Goal: Download file/media

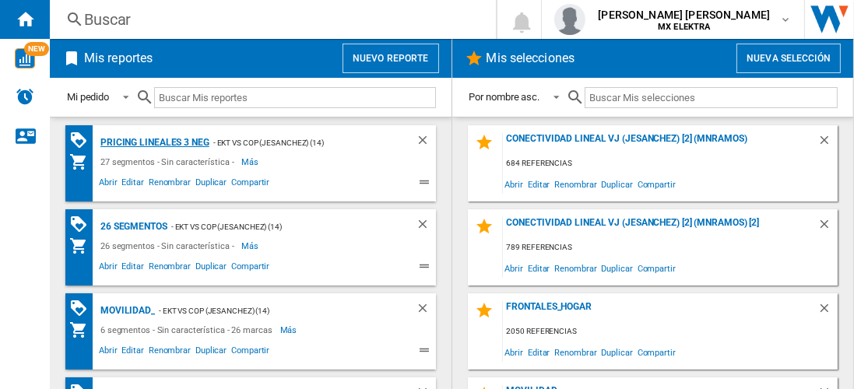
click at [153, 142] on div "Pricing lineales 3 neg" at bounding box center [152, 142] width 113 height 19
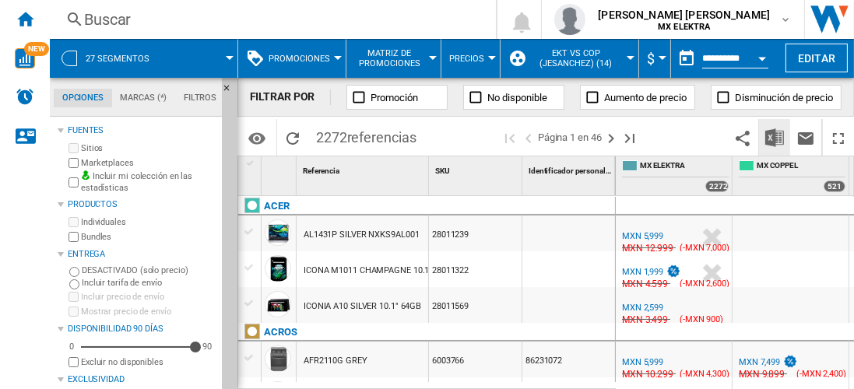
click at [775, 137] on img "Descargar en Excel" at bounding box center [774, 137] width 19 height 19
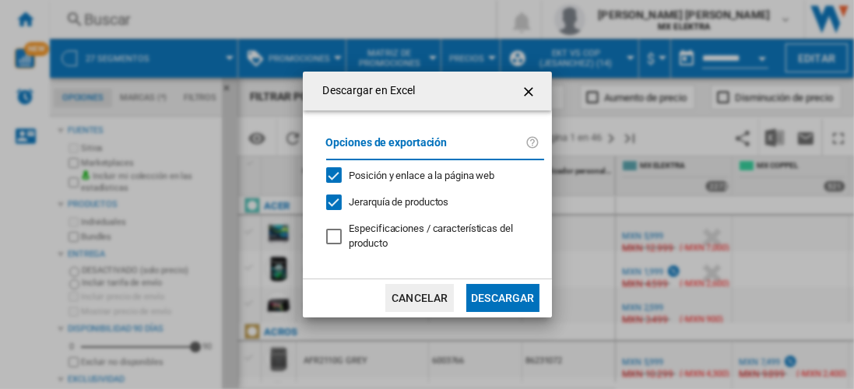
click at [502, 296] on button "Descargar" at bounding box center [502, 298] width 72 height 28
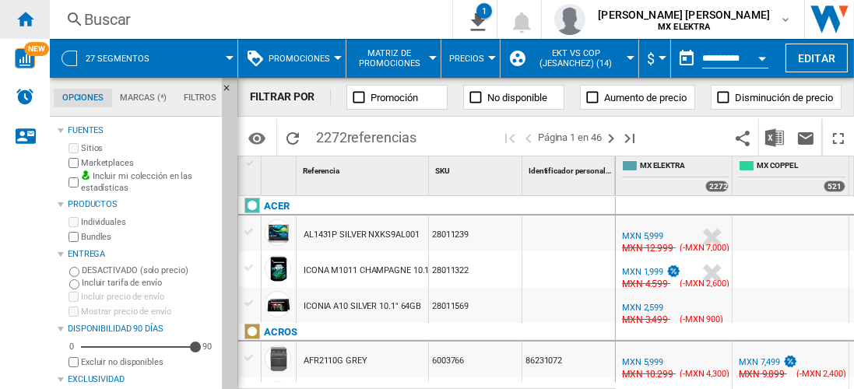
click at [25, 19] on ng-md-icon "Inicio" at bounding box center [25, 18] width 19 height 19
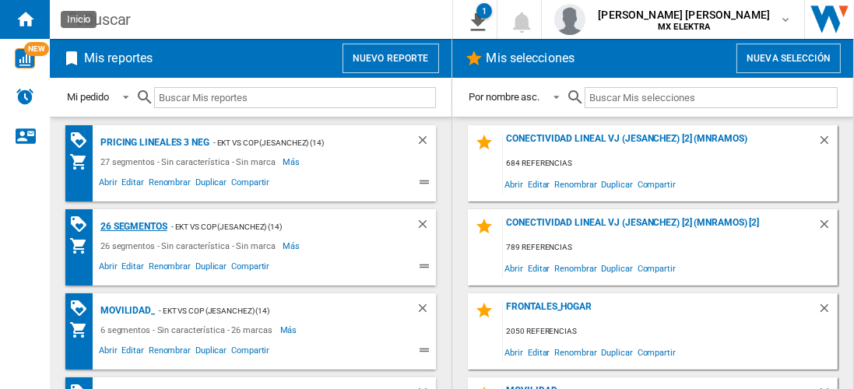
click at [134, 225] on div "26 segmentos" at bounding box center [131, 226] width 71 height 19
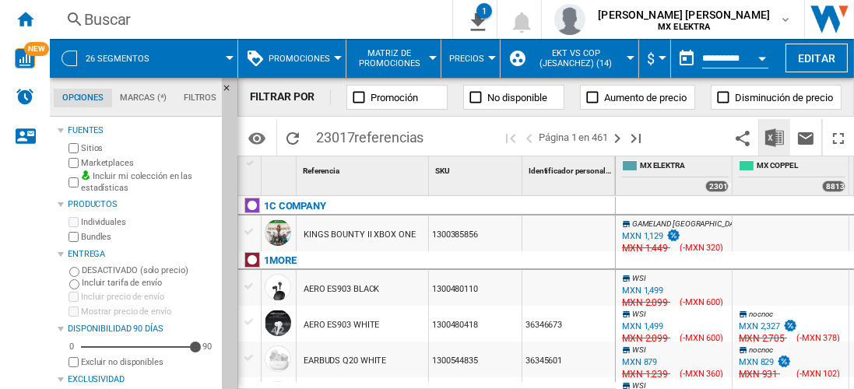
click at [775, 137] on img "Descargar en Excel" at bounding box center [774, 137] width 19 height 19
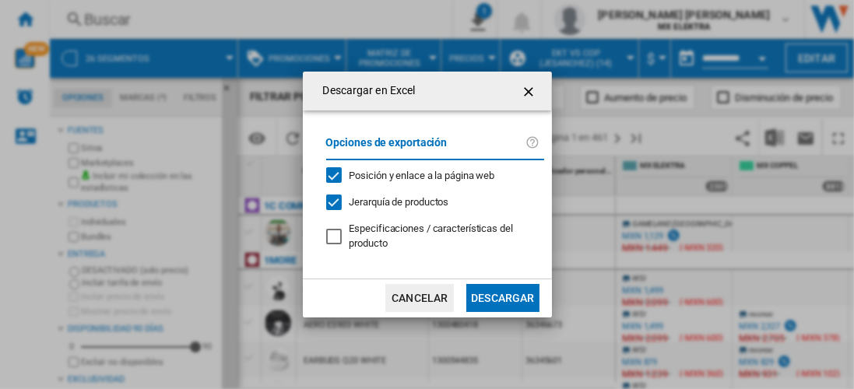
click at [502, 296] on button "Descargar" at bounding box center [502, 298] width 72 height 28
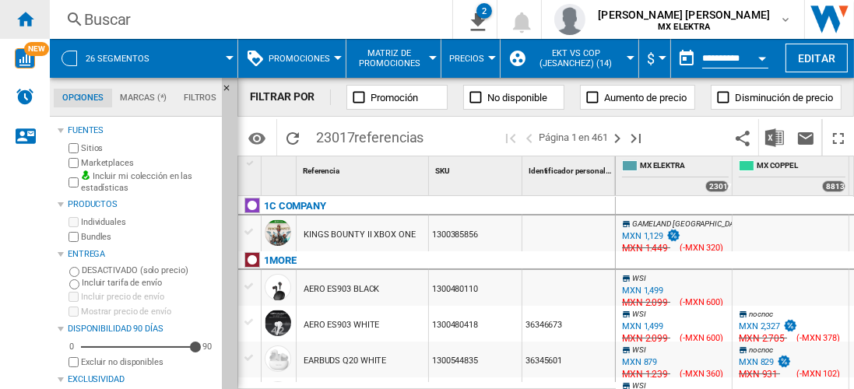
click at [25, 19] on ng-md-icon "Inicio" at bounding box center [25, 18] width 19 height 19
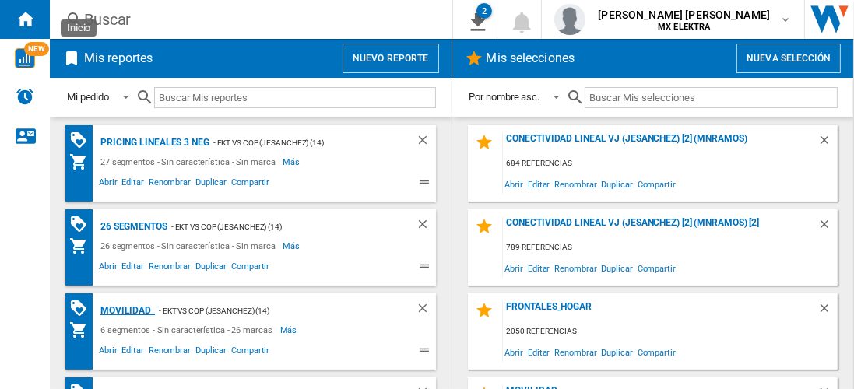
click at [124, 309] on div "MOVILIDAD_" at bounding box center [125, 310] width 58 height 19
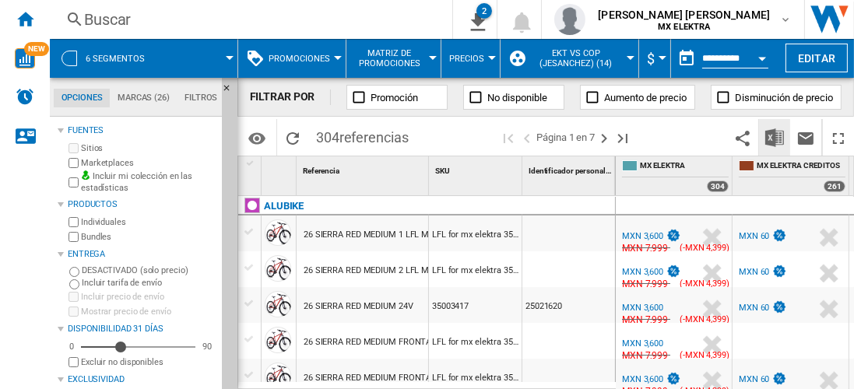
click at [775, 137] on img "Descargar en Excel" at bounding box center [774, 137] width 19 height 19
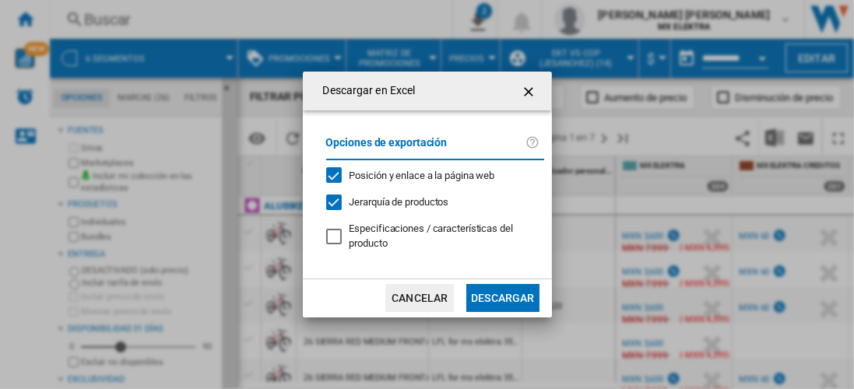
click at [502, 296] on button "Descargar" at bounding box center [502, 298] width 72 height 28
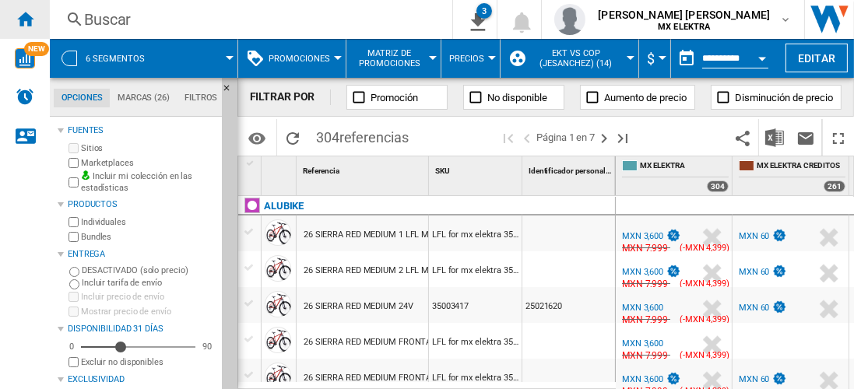
click at [25, 19] on ng-md-icon "Inicio" at bounding box center [25, 18] width 19 height 19
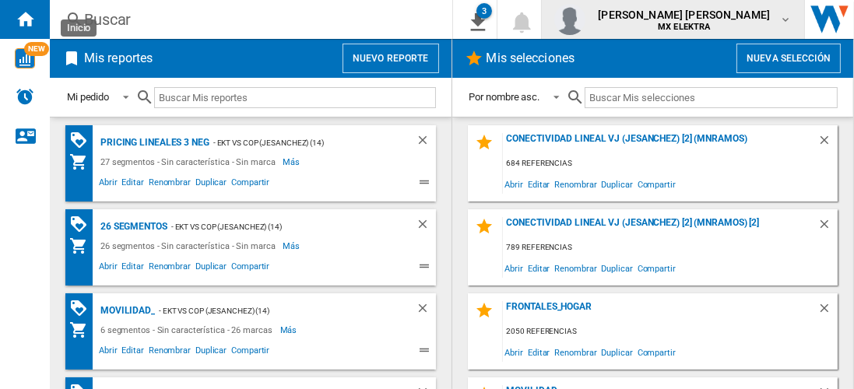
click at [698, 19] on span "[PERSON_NAME] [PERSON_NAME]" at bounding box center [684, 15] width 172 height 16
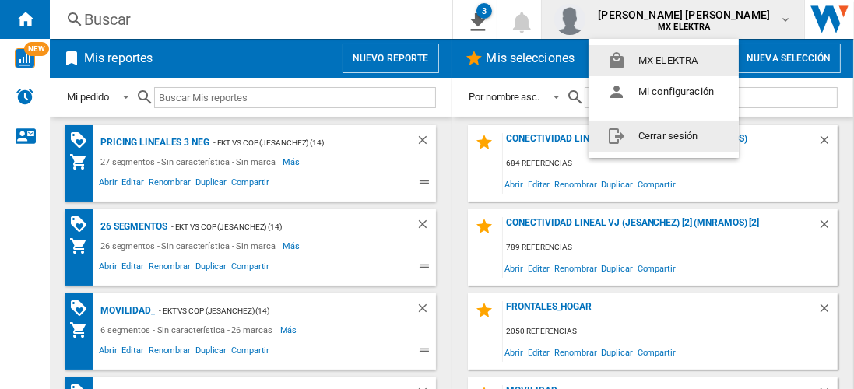
click at [666, 135] on button "Cerrar sesión" at bounding box center [663, 136] width 150 height 31
